Goal: Task Accomplishment & Management: Use online tool/utility

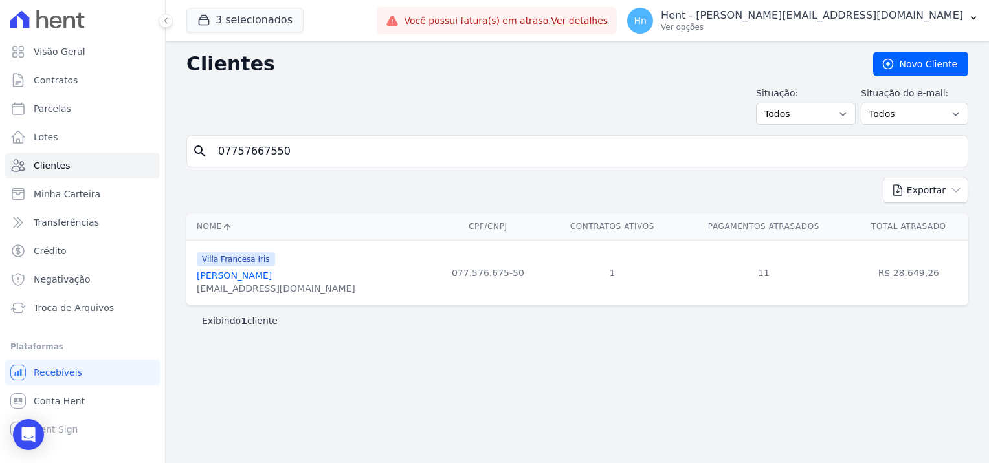
click at [325, 155] on input "07757667550" at bounding box center [586, 152] width 752 height 26
drag, startPoint x: 305, startPoint y: 153, endPoint x: 135, endPoint y: 153, distance: 170.2
click at [135, 153] on div "Visão Geral Contratos [GEOGRAPHIC_DATA] Lotes Clientes Minha Carteira Transferê…" at bounding box center [494, 231] width 989 height 463
paste input "[PERSON_NAME]"
type input "[PERSON_NAME]"
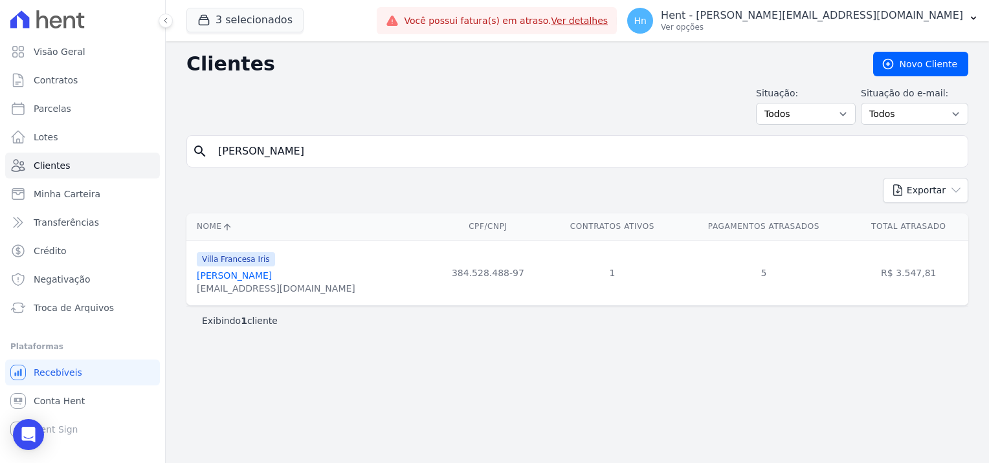
click at [272, 271] on link "[PERSON_NAME]" at bounding box center [234, 276] width 75 height 10
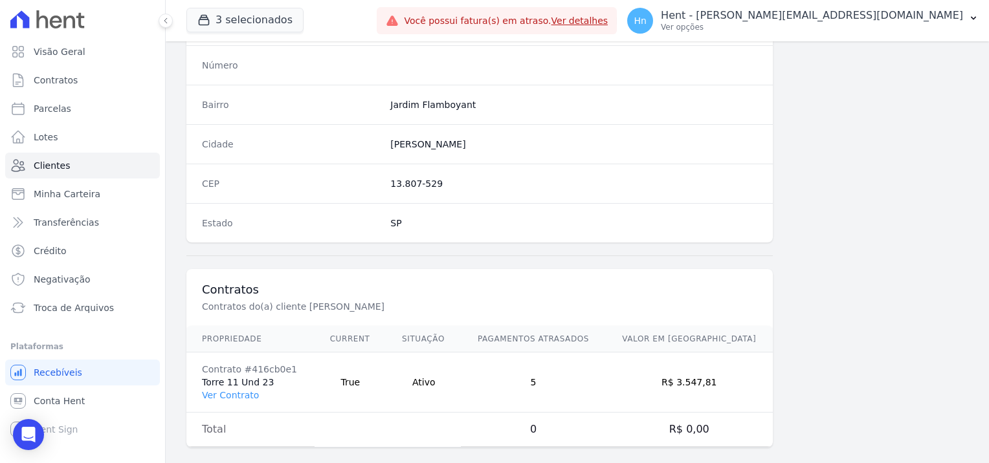
scroll to position [743, 0]
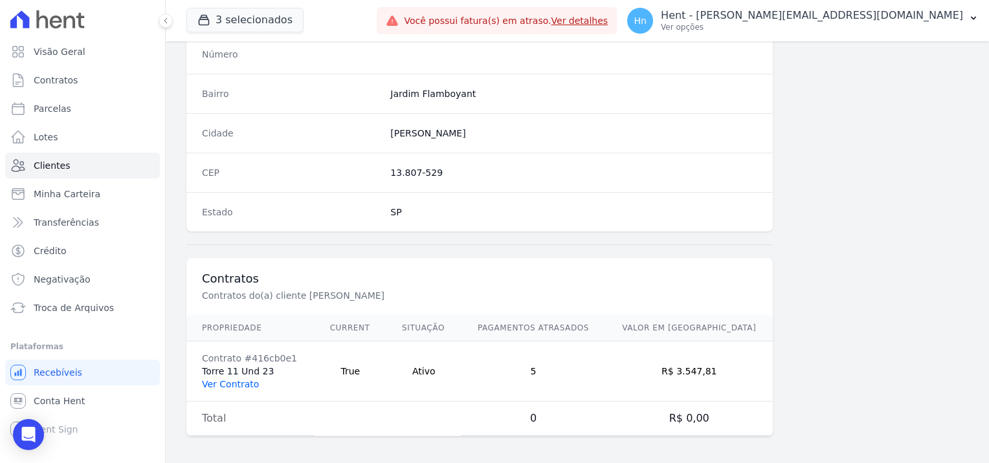
click at [232, 381] on link "Ver Contrato" at bounding box center [230, 384] width 57 height 10
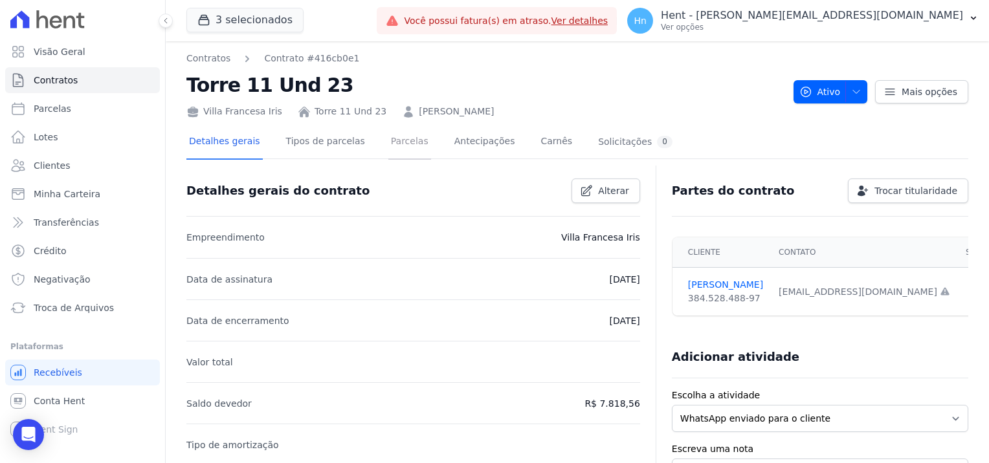
drag, startPoint x: 388, startPoint y: 139, endPoint x: 988, endPoint y: 110, distance: 600.7
click at [388, 140] on link "Parcelas" at bounding box center [409, 143] width 43 height 34
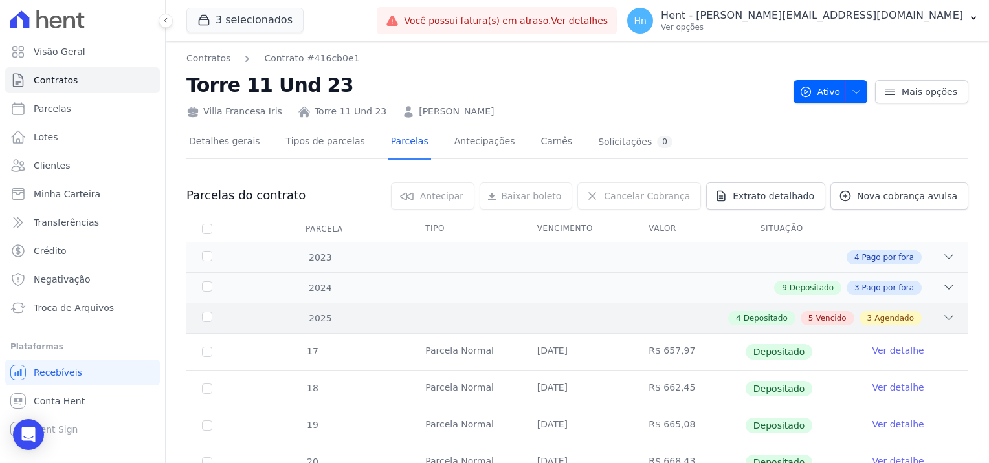
click at [945, 316] on icon at bounding box center [949, 318] width 8 height 4
click at [942, 318] on icon at bounding box center [948, 317] width 13 height 13
drag, startPoint x: 270, startPoint y: 111, endPoint x: 205, endPoint y: 109, distance: 65.4
click at [205, 109] on div "Villa Francesa Iris" at bounding box center [234, 112] width 96 height 14
copy div "Villa Francesa Iris"
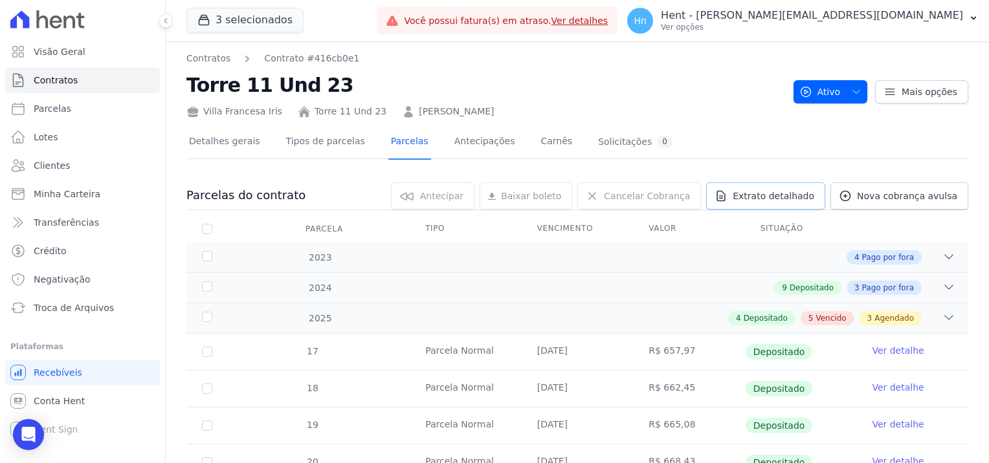
click at [771, 200] on span "Extrato detalhado" at bounding box center [774, 196] width 82 height 13
drag, startPoint x: 787, startPoint y: 199, endPoint x: 913, endPoint y: 210, distance: 126.1
click at [787, 198] on span "Extrato detalhado" at bounding box center [774, 196] width 82 height 13
click at [766, 198] on span "Extrato detalhado" at bounding box center [774, 196] width 82 height 13
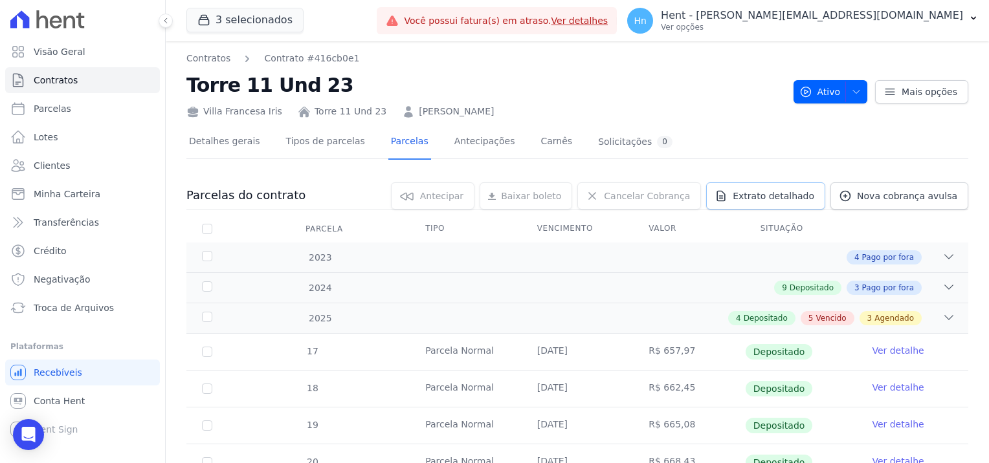
click at [796, 188] on link "Extrato detalhado" at bounding box center [765, 196] width 119 height 27
click at [796, 190] on span "Extrato detalhado" at bounding box center [774, 196] width 82 height 13
click at [796, 192] on span "Extrato detalhado" at bounding box center [774, 196] width 82 height 13
click at [728, 197] on icon at bounding box center [721, 196] width 13 height 13
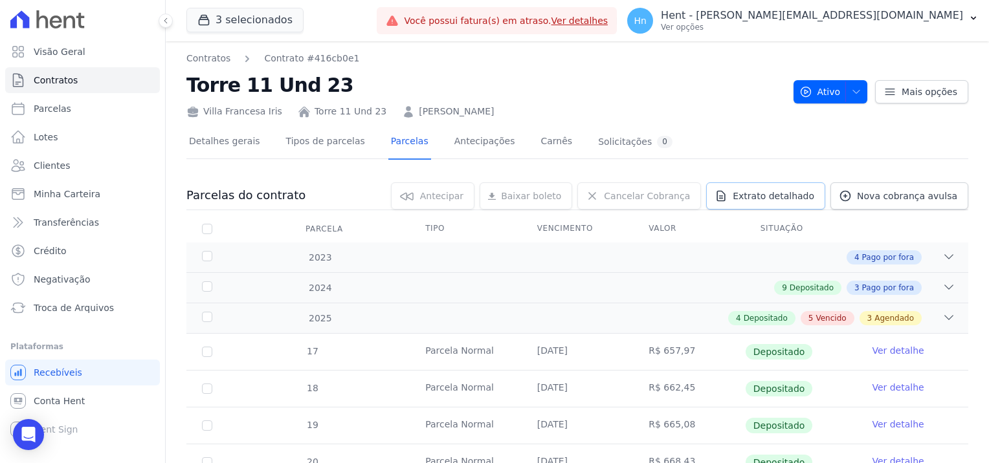
click at [728, 198] on icon at bounding box center [721, 196] width 13 height 13
click at [242, 21] on button "3 selecionados" at bounding box center [244, 20] width 117 height 25
click at [243, 21] on button "3 selecionados" at bounding box center [244, 20] width 117 height 25
click at [764, 204] on link "Extrato detalhado" at bounding box center [765, 196] width 119 height 27
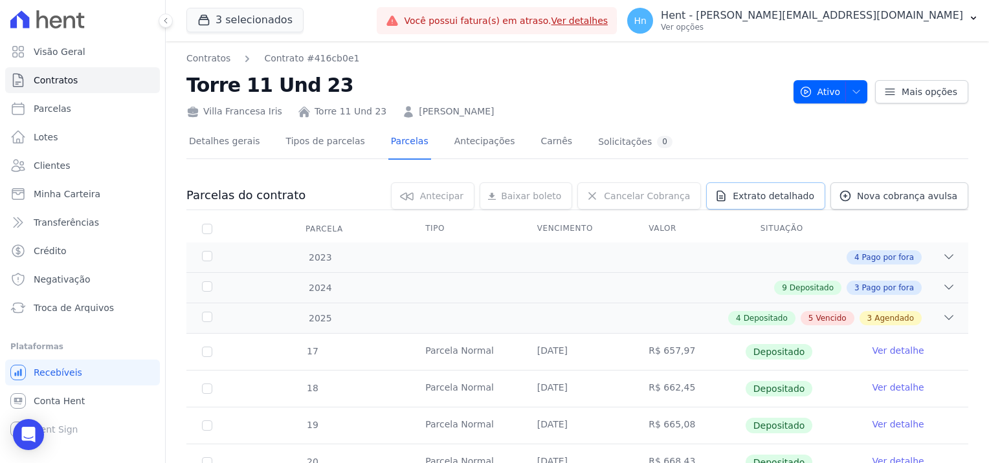
click at [764, 188] on link "Extrato detalhado" at bounding box center [765, 196] width 119 height 27
click at [774, 188] on link "Extrato detalhado" at bounding box center [765, 196] width 119 height 27
click at [777, 192] on span "Extrato detalhado" at bounding box center [774, 196] width 82 height 13
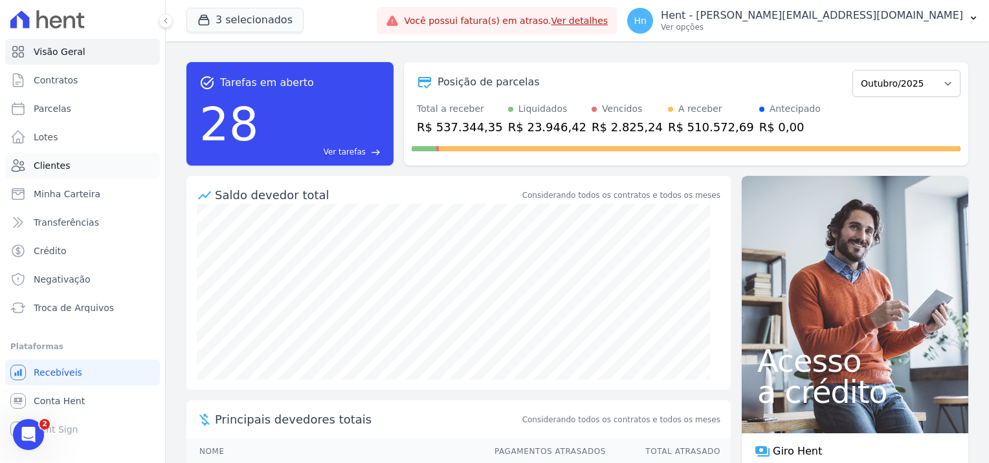
click at [76, 164] on link "Clientes" at bounding box center [82, 166] width 155 height 26
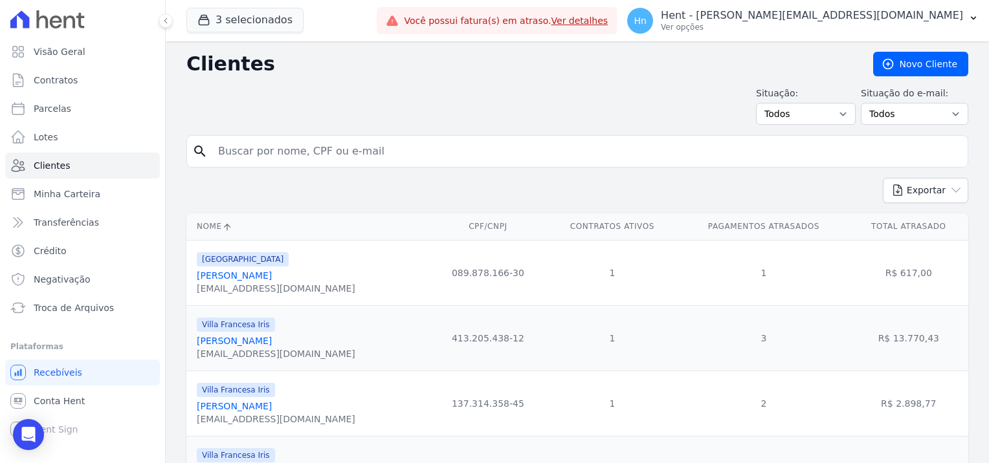
click at [280, 151] on input "search" at bounding box center [586, 152] width 752 height 26
type input "shirlene"
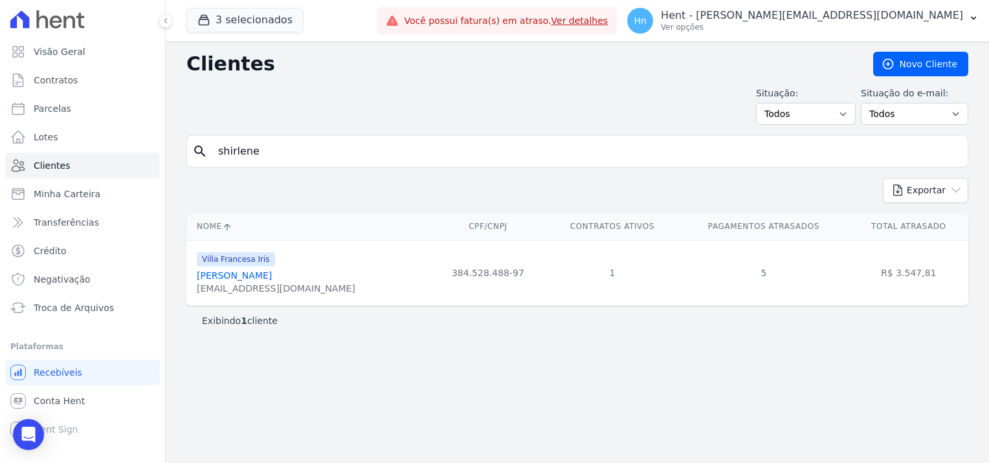
click at [267, 278] on link "[PERSON_NAME]" at bounding box center [234, 276] width 75 height 10
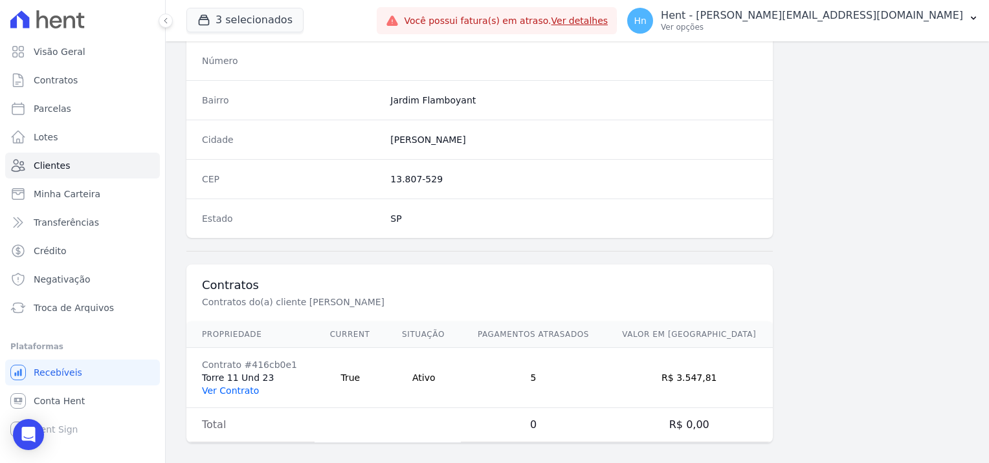
scroll to position [743, 0]
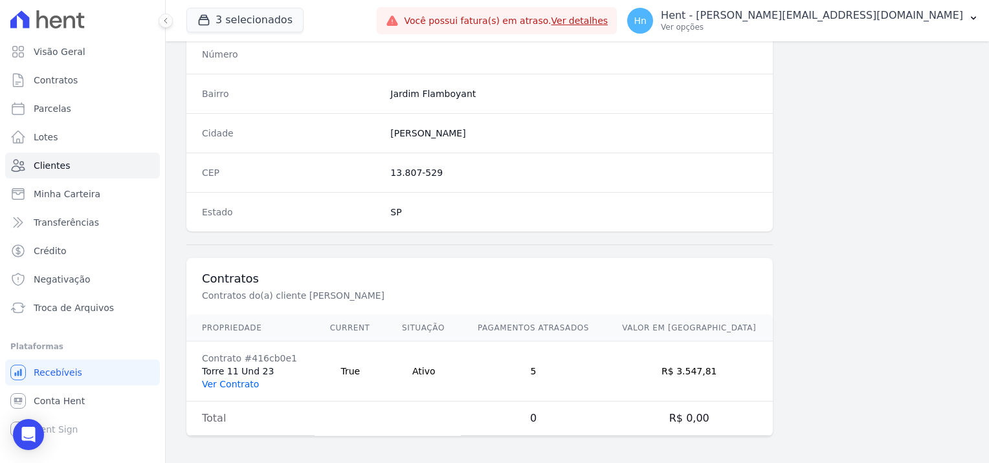
click at [231, 380] on link "Ver Contrato" at bounding box center [230, 384] width 57 height 10
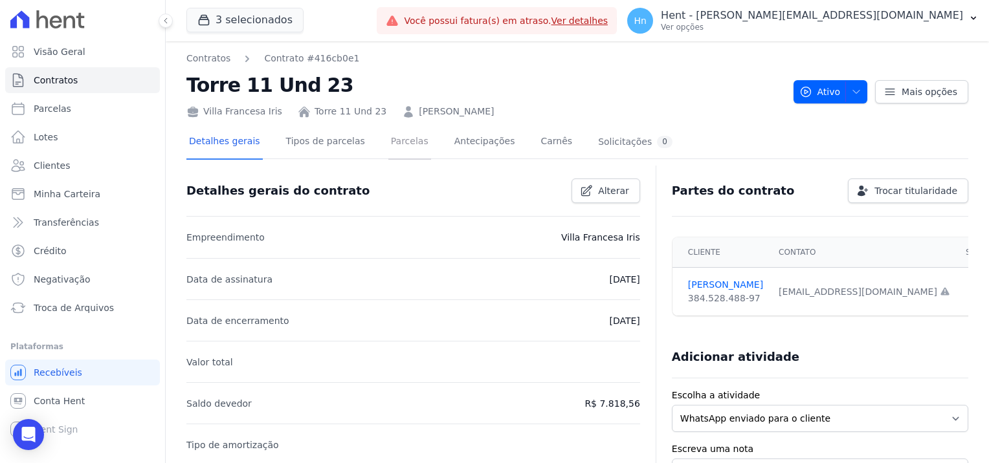
click at [399, 145] on link "Parcelas" at bounding box center [409, 143] width 43 height 34
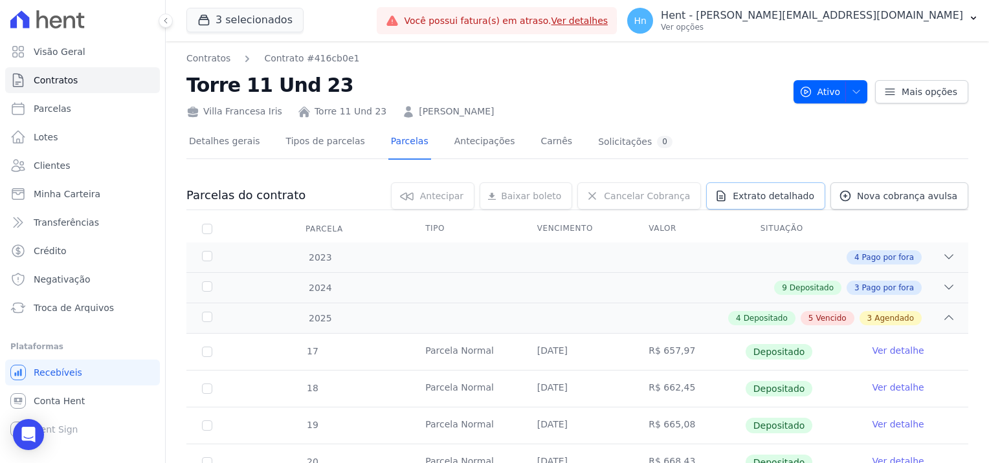
click at [775, 199] on span "Extrato detalhado" at bounding box center [774, 196] width 82 height 13
click at [942, 197] on span "Exportar PDF" at bounding box center [947, 196] width 68 height 13
